Goal: Navigation & Orientation: Find specific page/section

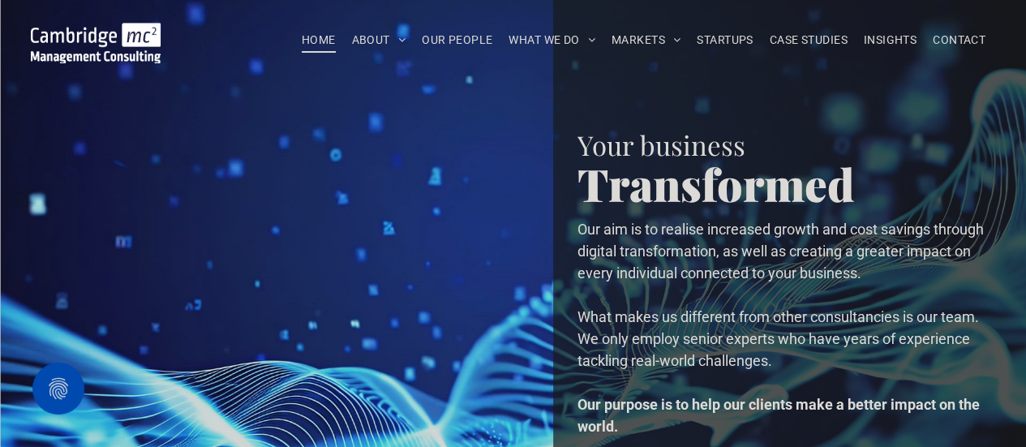
click at [374, 41] on div "Share by:" at bounding box center [477, 33] width 922 height 18
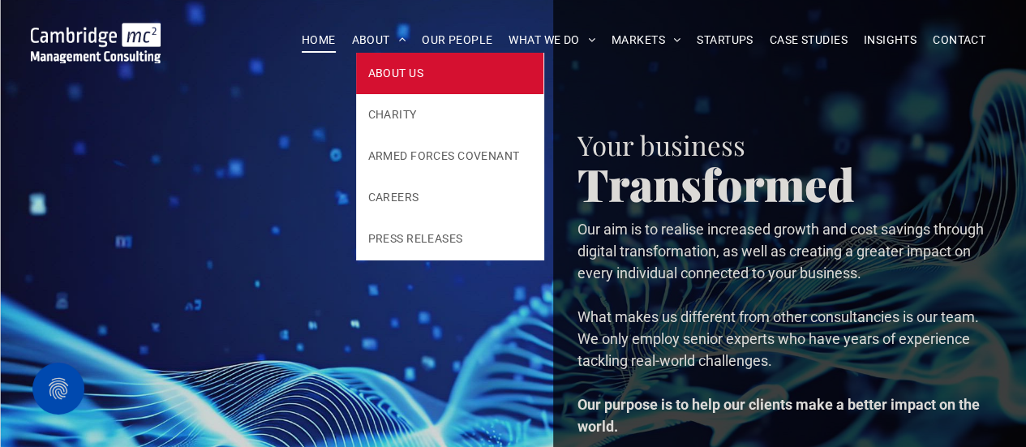
click at [403, 77] on span "ABOUT US" at bounding box center [395, 73] width 55 height 17
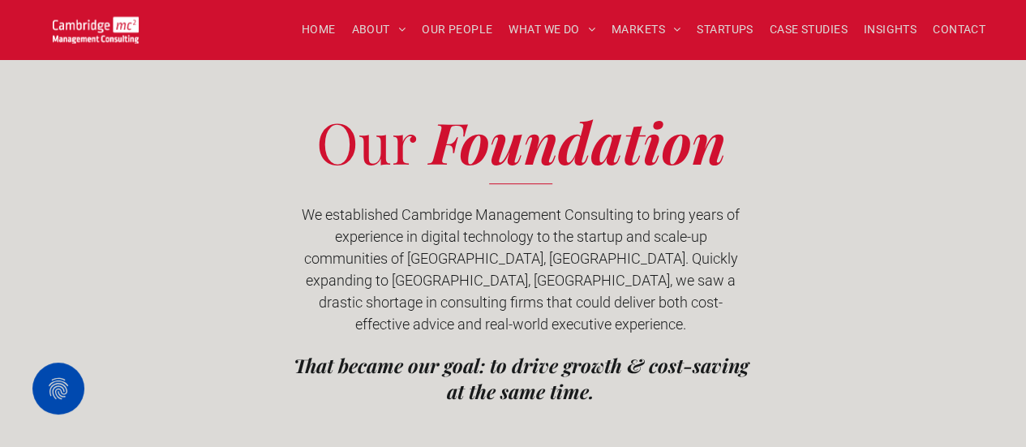
scroll to position [406, 0]
